Goal: Task Accomplishment & Management: Manage account settings

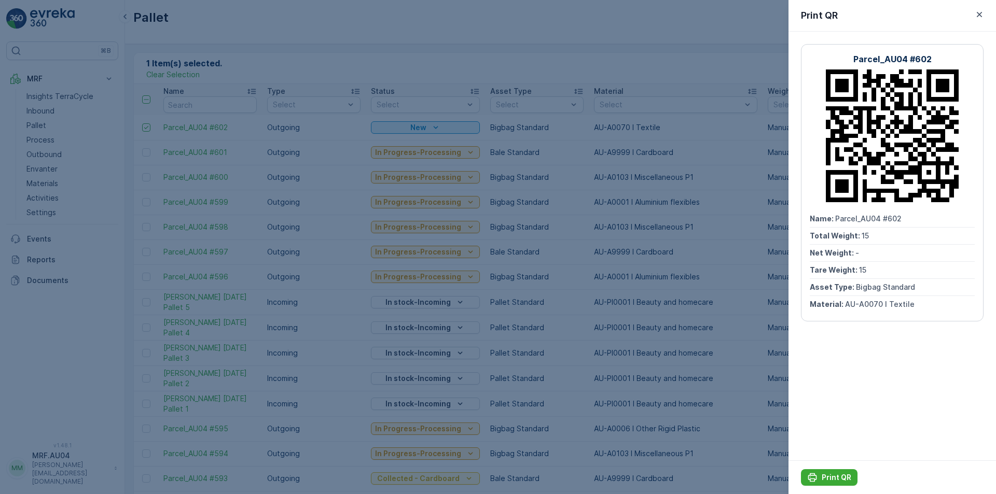
click at [426, 51] on div at bounding box center [498, 247] width 996 height 494
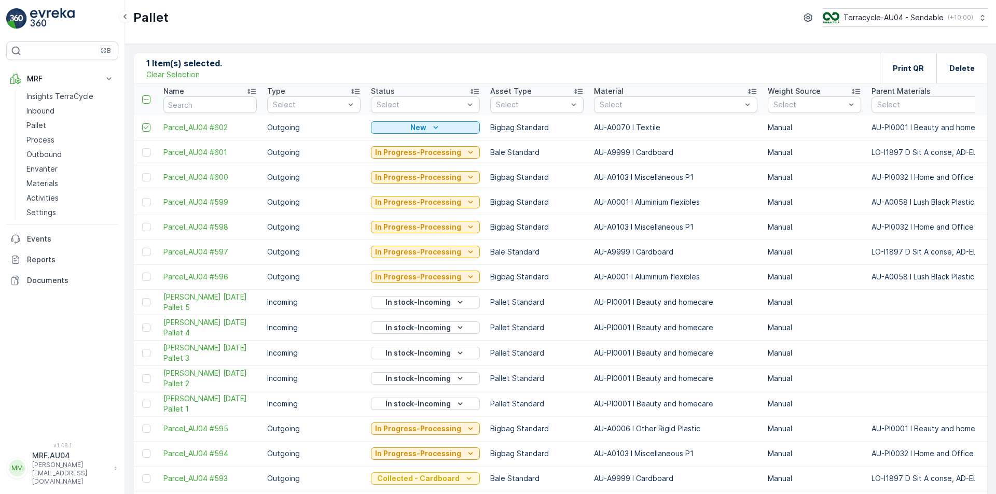
click at [162, 70] on p "Clear Selection" at bounding box center [172, 75] width 53 height 10
click at [184, 66] on icon "Add" at bounding box center [183, 68] width 10 height 10
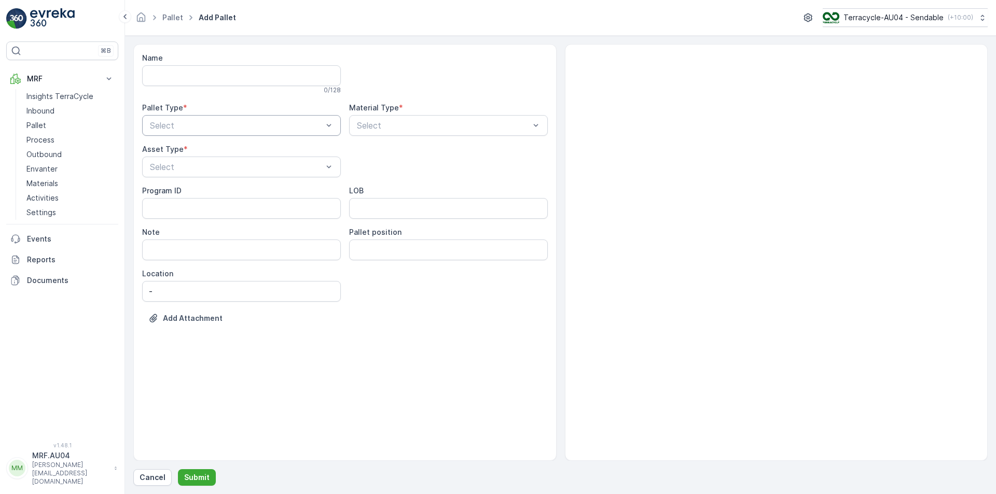
click at [284, 127] on div at bounding box center [236, 125] width 175 height 9
click at [273, 169] on div "Outgoing" at bounding box center [241, 168] width 186 height 9
click at [420, 128] on div at bounding box center [443, 125] width 175 height 9
type input "other"
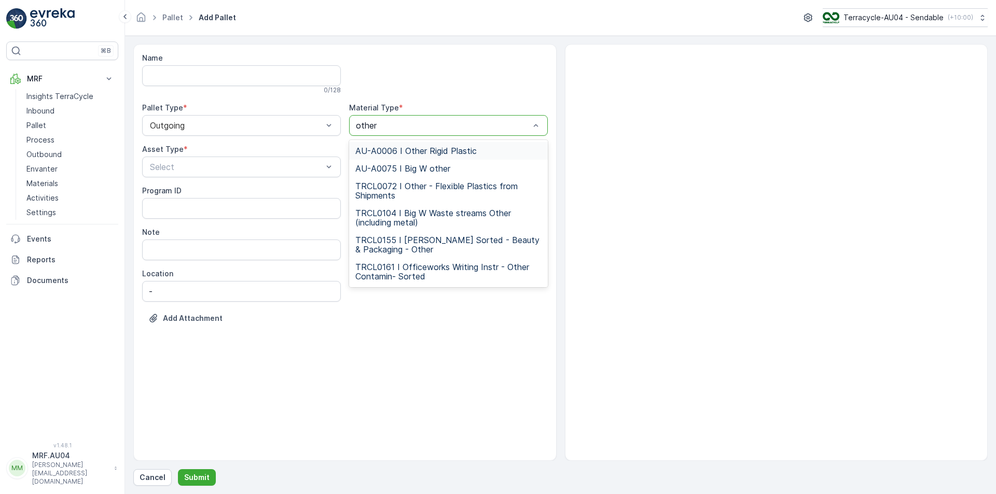
click at [419, 149] on span "AU-A0006 I Other Rigid Plastic" at bounding box center [415, 150] width 121 height 9
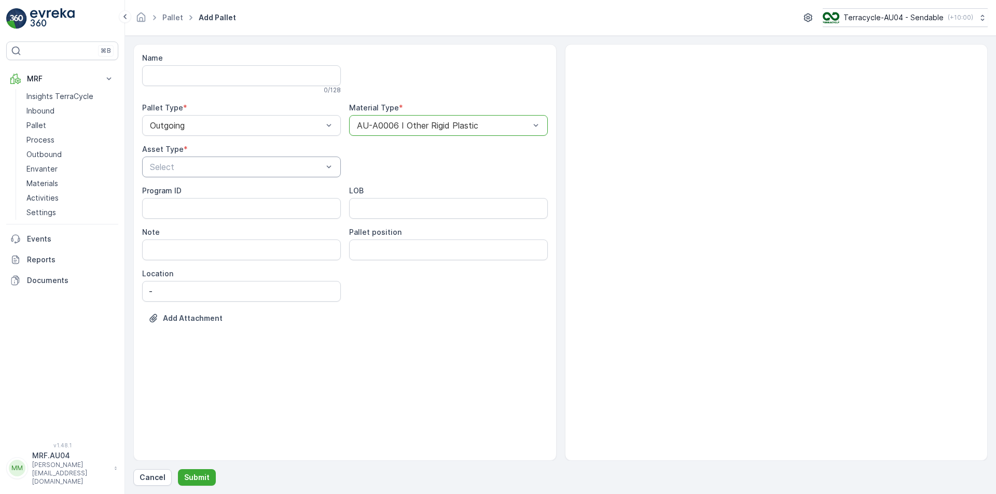
click at [195, 173] on div "Select" at bounding box center [241, 167] width 199 height 21
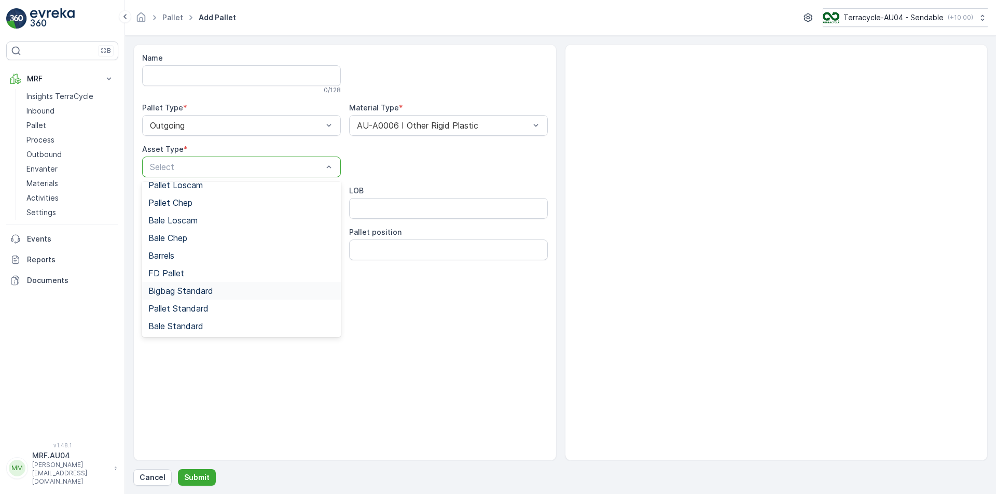
click at [186, 294] on span "Bigbag Standard" at bounding box center [180, 290] width 65 height 9
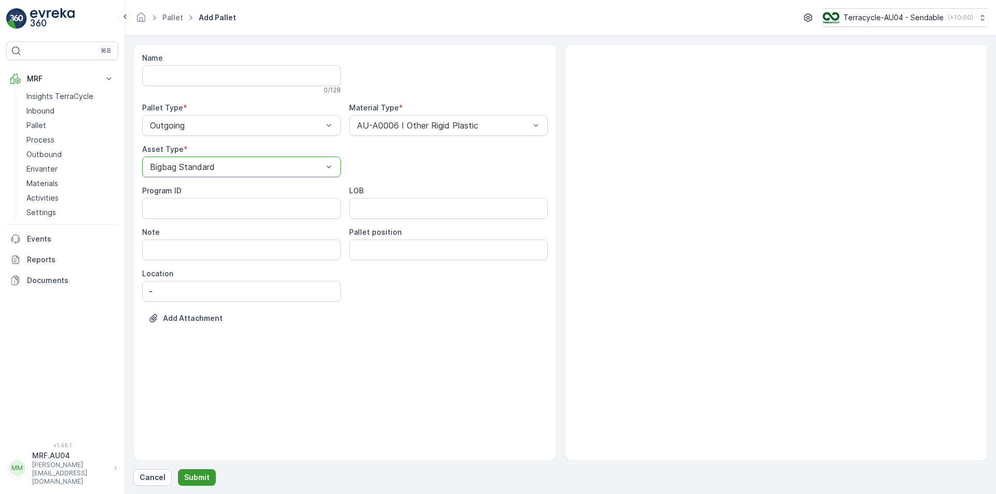
click at [209, 476] on button "Submit" at bounding box center [197, 477] width 38 height 17
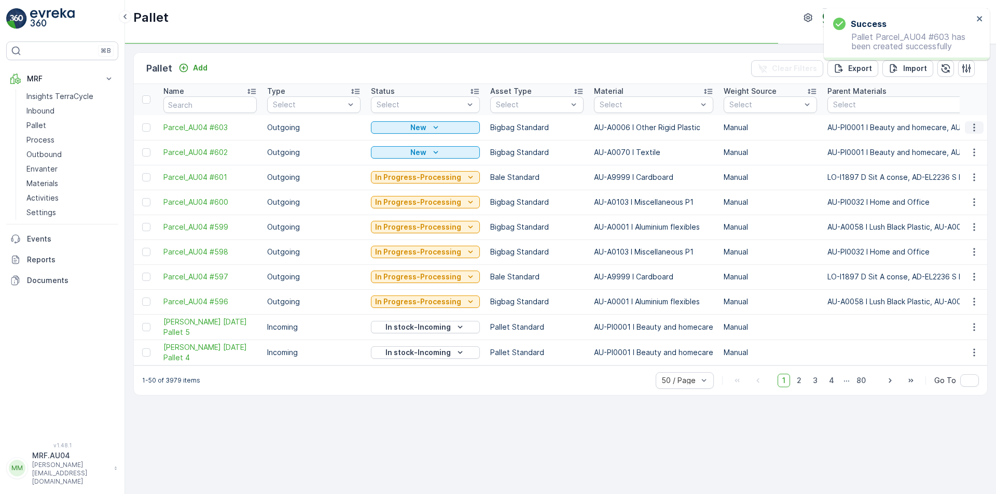
click at [974, 126] on icon "button" at bounding box center [974, 127] width 10 height 10
click at [939, 161] on span "Edit Pallet" at bounding box center [949, 158] width 35 height 10
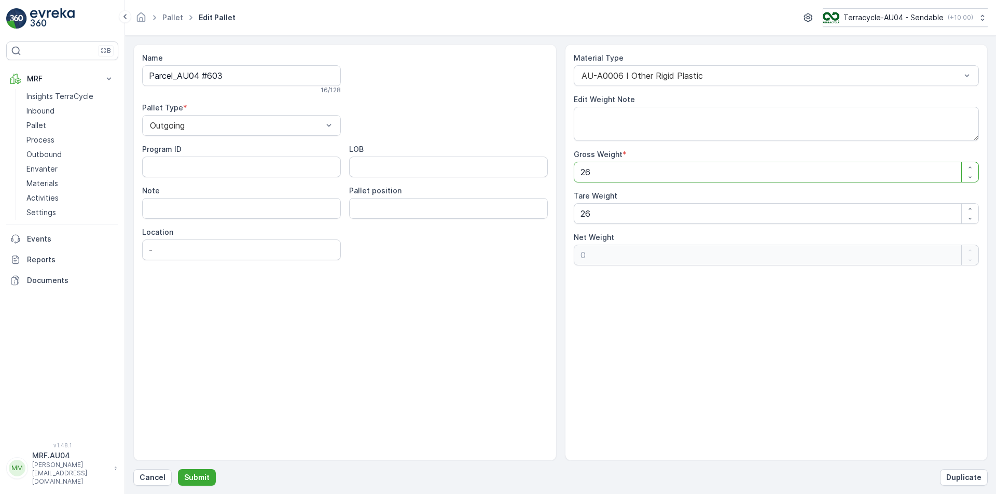
drag, startPoint x: 621, startPoint y: 168, endPoint x: 407, endPoint y: 196, distance: 216.1
click at [409, 196] on div "Name Parcel_AU04 #603 16 / 128 Pallet Type * Outgoing Program ID LOB Note Palle…" at bounding box center [560, 252] width 854 height 417
type Weight "1"
type Weight "-25"
type Weight "17"
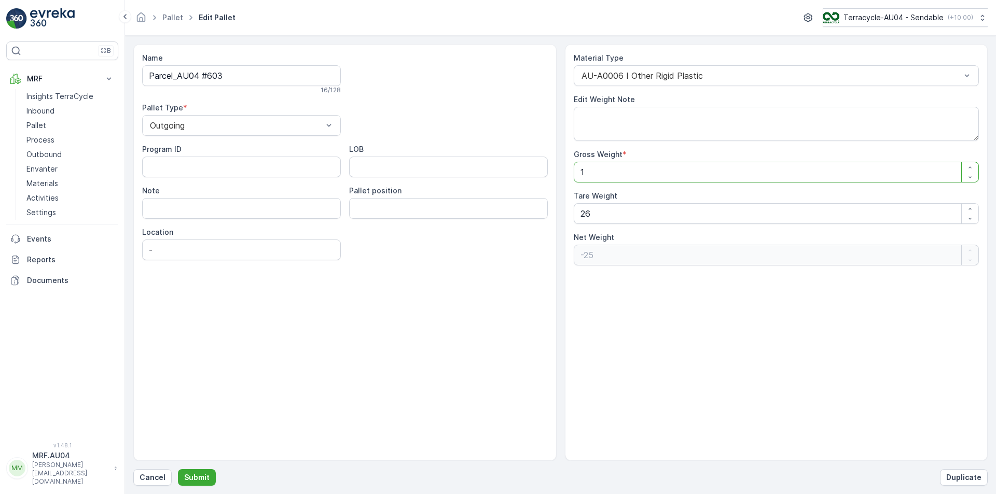
type Weight "-9"
type Weight "17"
drag, startPoint x: 482, startPoint y: 245, endPoint x: 397, endPoint y: 248, distance: 84.6
click at [464, 245] on div "Name Parcel_AU04 #603 16 / 128 Pallet Type * Outgoing Program ID LOB Note Palle…" at bounding box center [560, 252] width 854 height 417
type Weight "1"
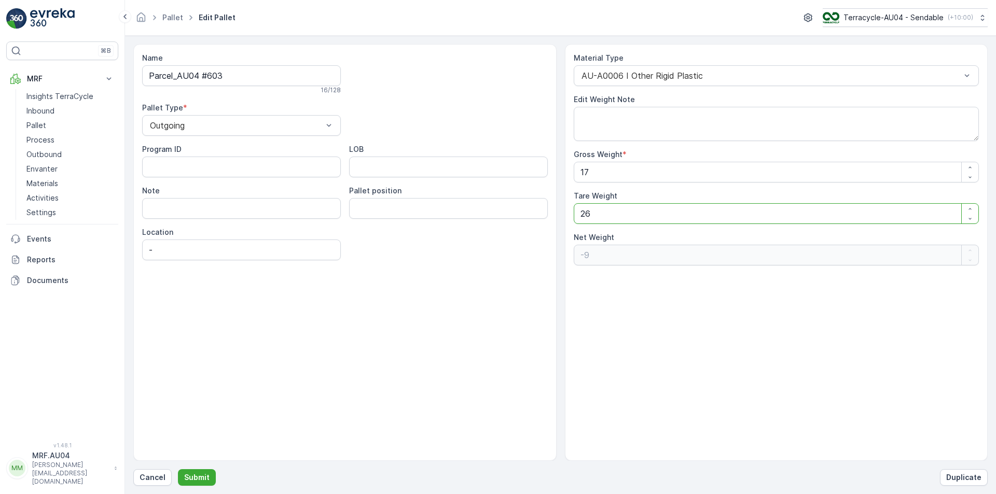
type Weight "16"
type Weight "17"
type Weight "0"
type Weight "17"
click at [192, 482] on p "Submit" at bounding box center [196, 478] width 25 height 10
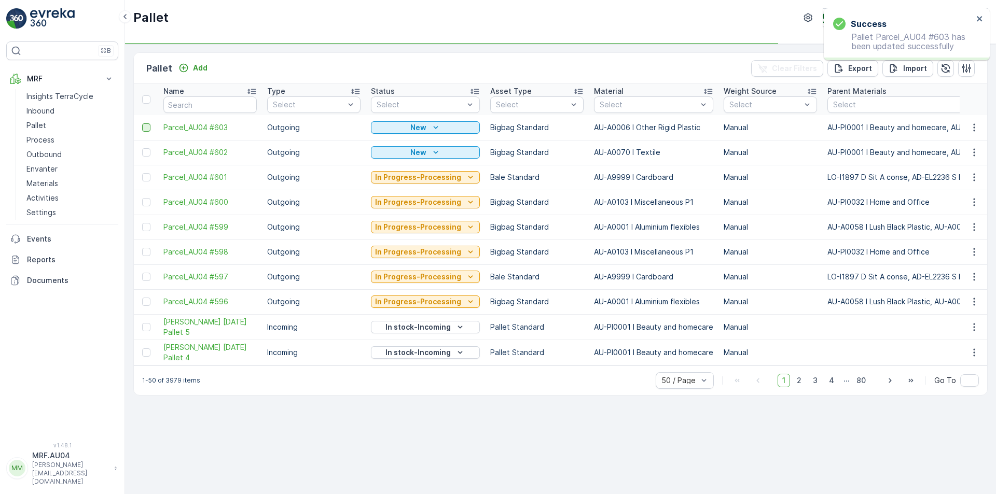
click at [144, 124] on div at bounding box center [146, 127] width 8 height 8
click at [142, 123] on input "checkbox" at bounding box center [142, 123] width 0 height 0
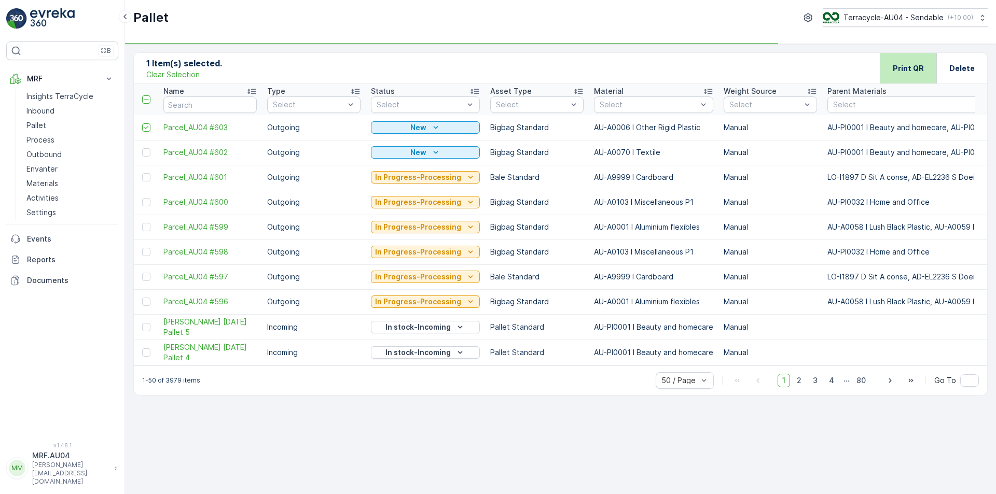
click at [905, 77] on div "Print QR" at bounding box center [908, 68] width 31 height 31
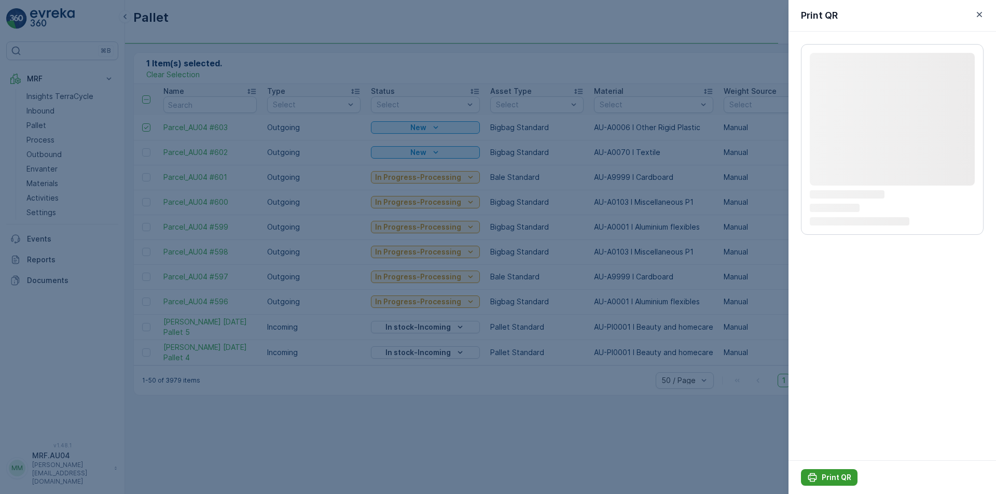
click at [830, 472] on button "Print QR" at bounding box center [829, 477] width 57 height 17
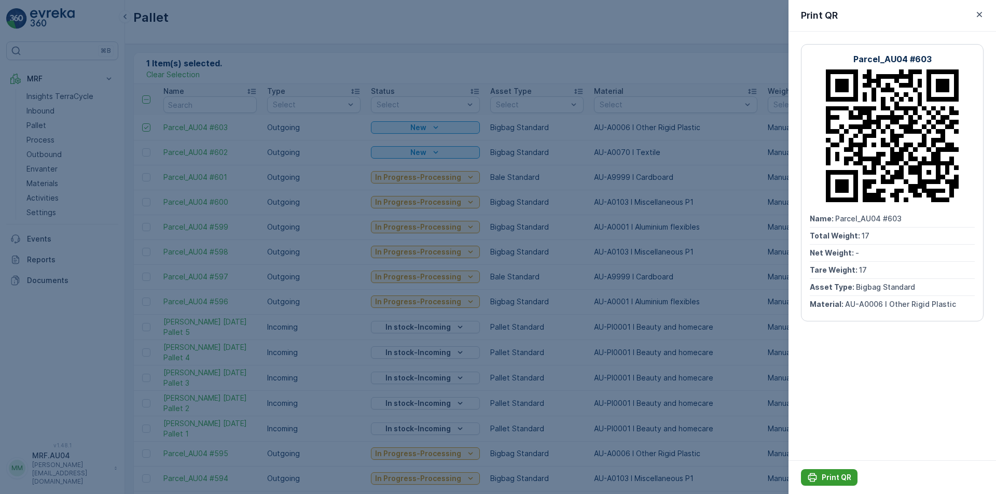
click at [830, 472] on button "Print QR" at bounding box center [829, 477] width 57 height 17
